Goal: Navigation & Orientation: Find specific page/section

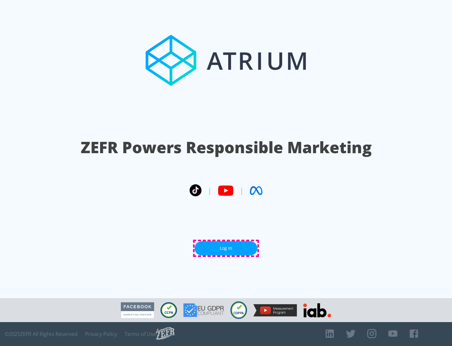
click at [226, 248] on link "Log In" at bounding box center [226, 248] width 63 height 14
